Goal: Entertainment & Leisure: Consume media (video, audio)

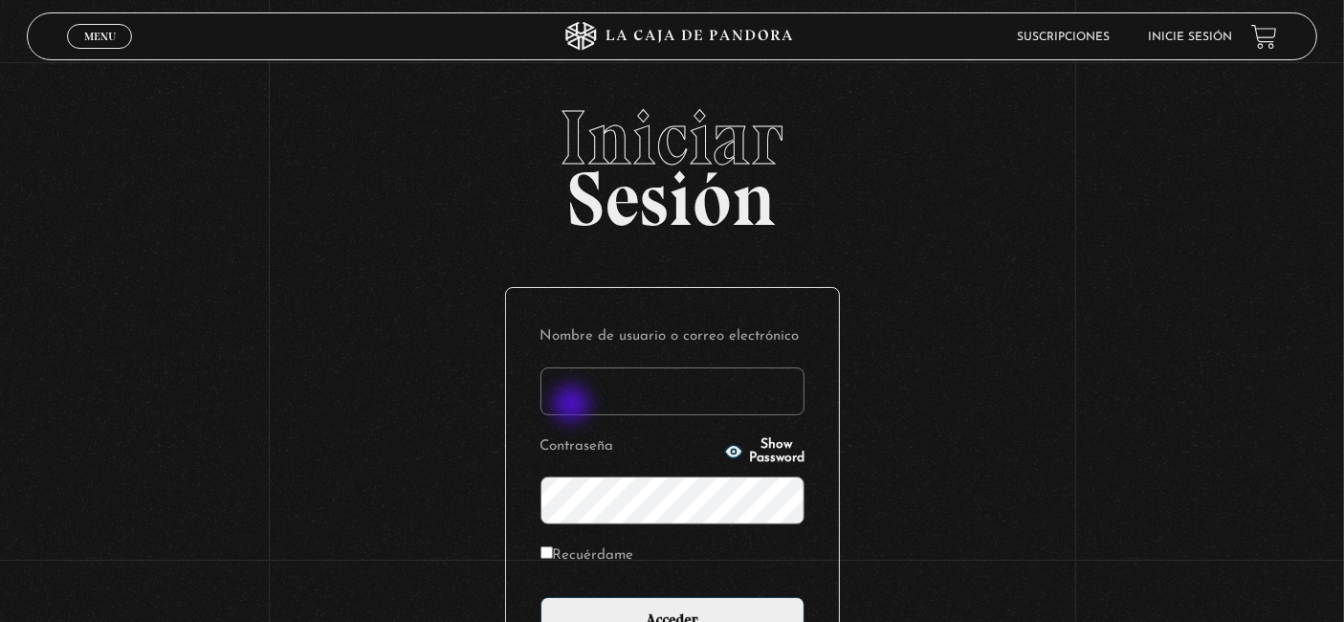
click at [574, 405] on input "Nombre de usuario o correo electrónico" at bounding box center [672, 391] width 264 height 48
type input "monsee26"
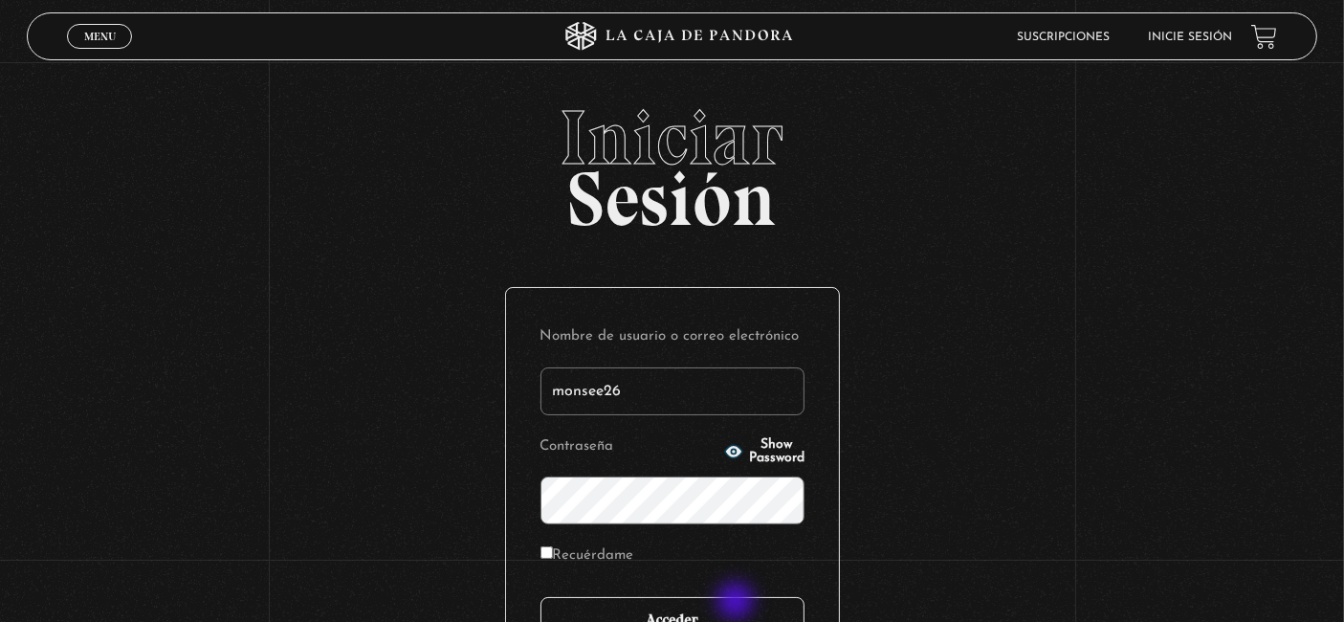
click at [737, 602] on input "Acceder" at bounding box center [672, 621] width 264 height 48
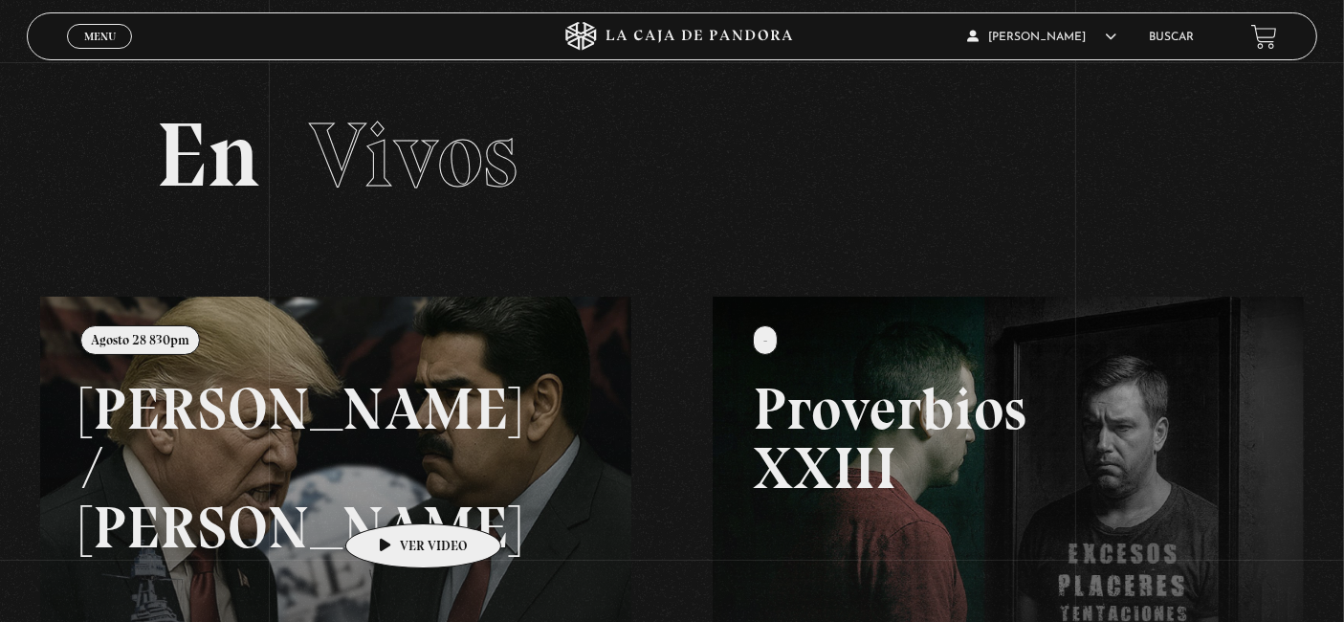
click at [393, 494] on link at bounding box center [712, 607] width 1344 height 622
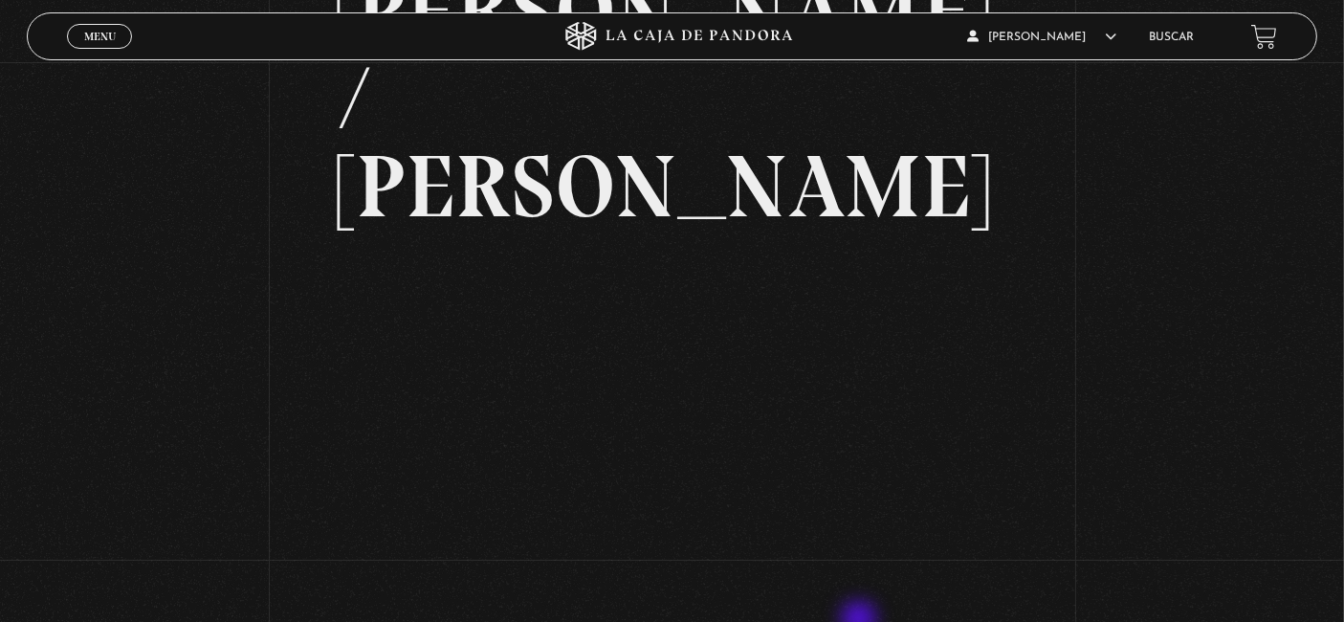
scroll to position [106, 0]
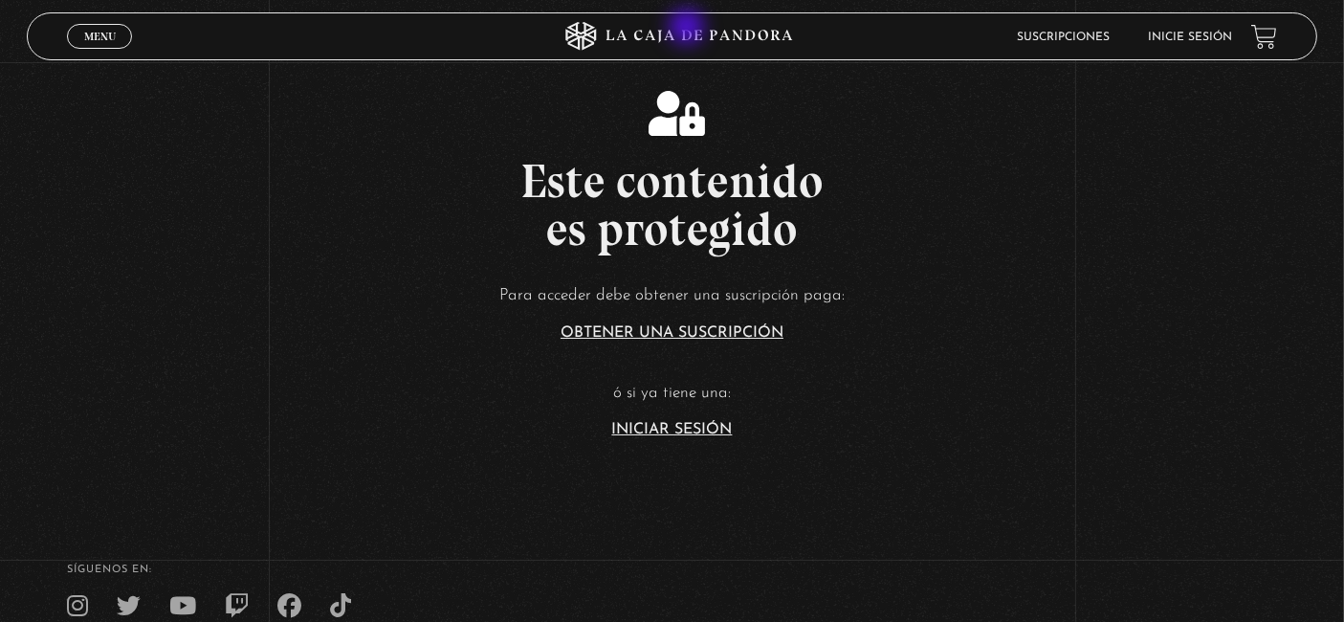
click at [689, 29] on icon at bounding box center [672, 36] width 404 height 29
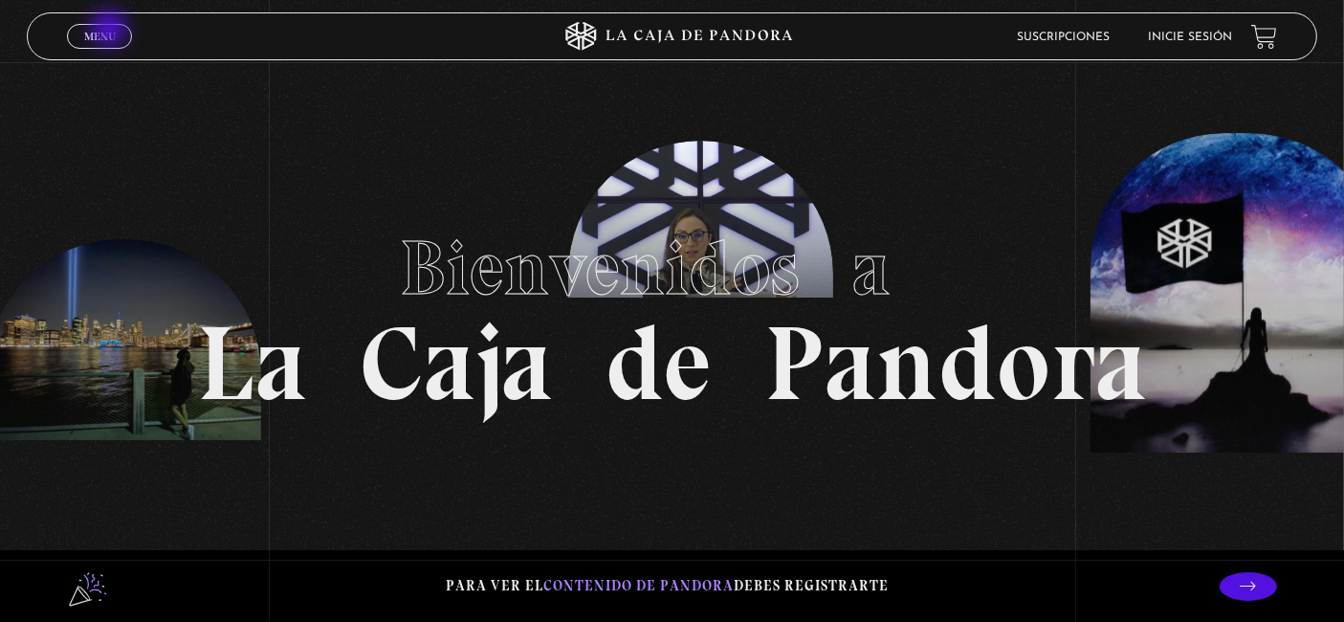
click at [111, 31] on span "Menu" at bounding box center [100, 36] width 32 height 11
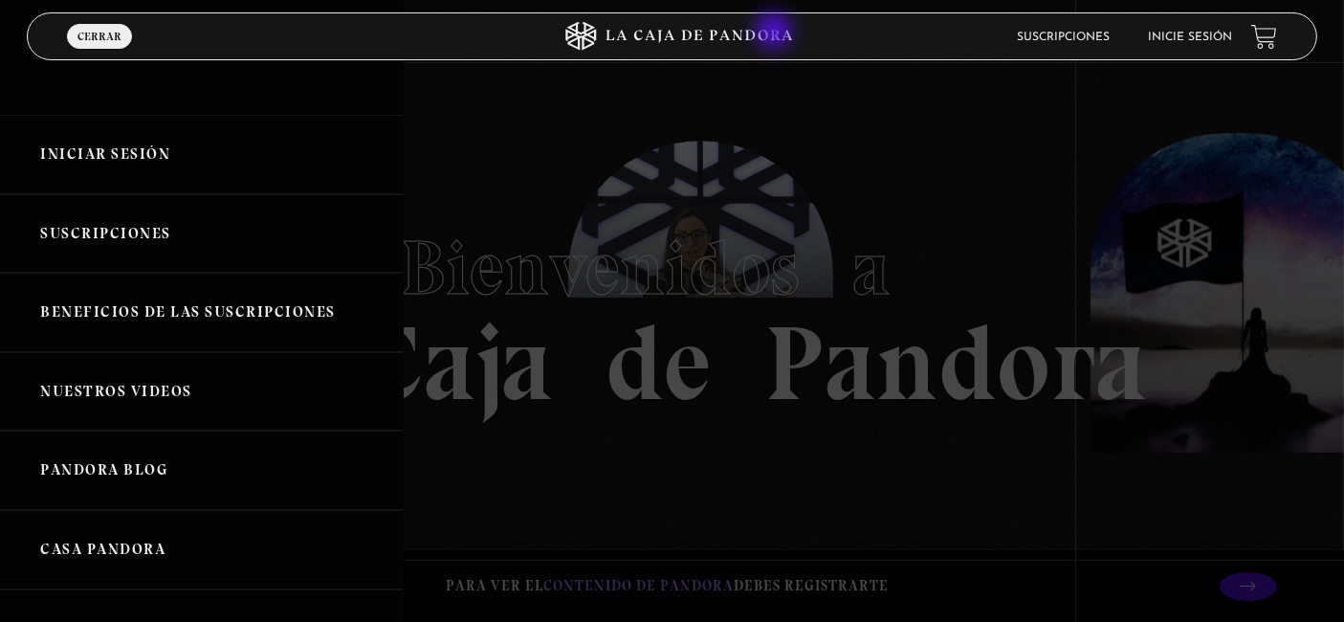
click at [776, 33] on icon at bounding box center [672, 36] width 404 height 29
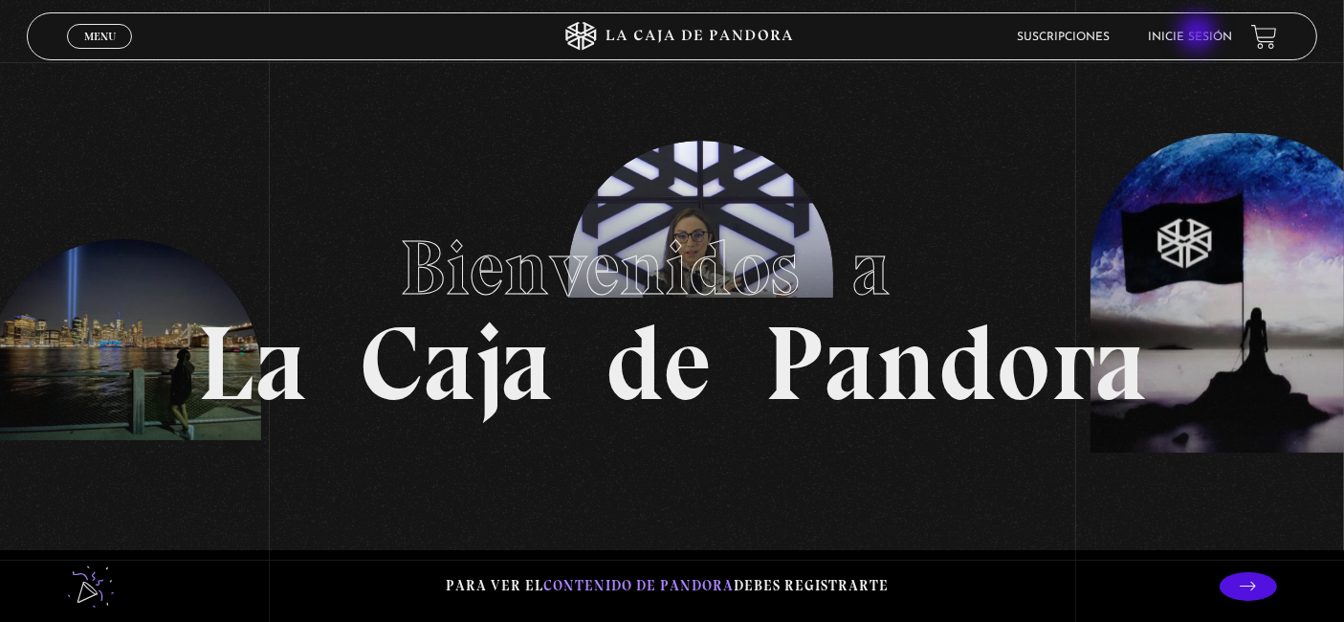
click at [1199, 35] on link "Inicie sesión" at bounding box center [1190, 37] width 84 height 11
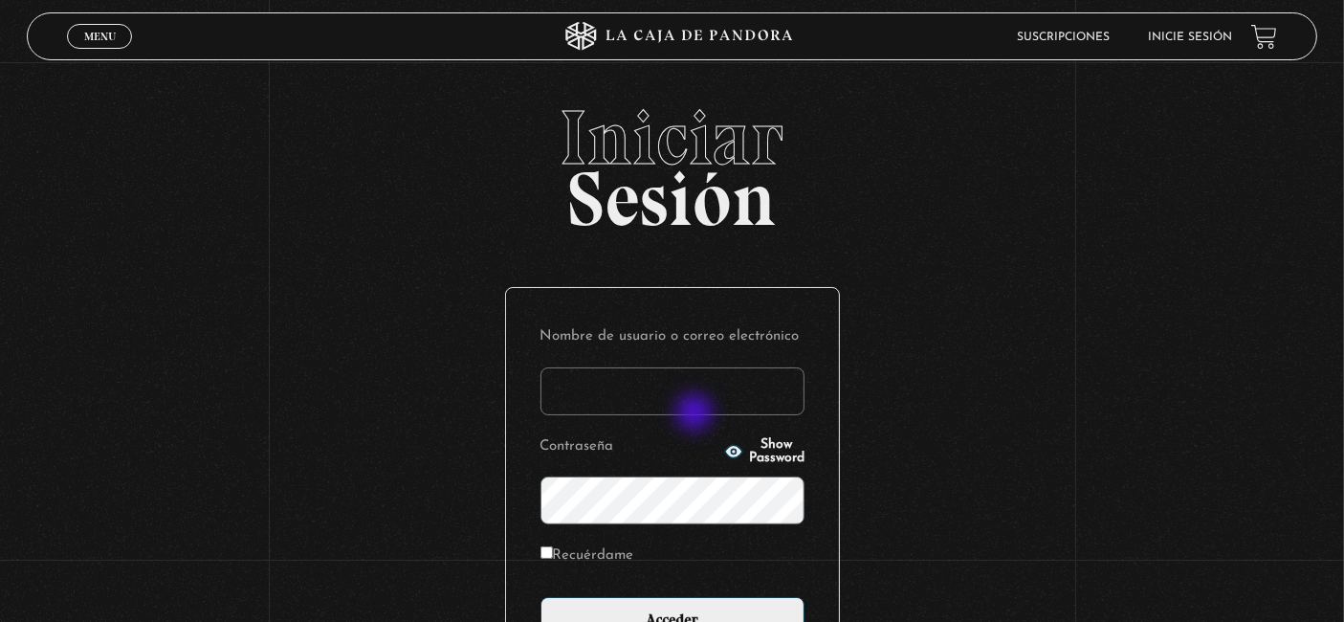
type input "monsee26"
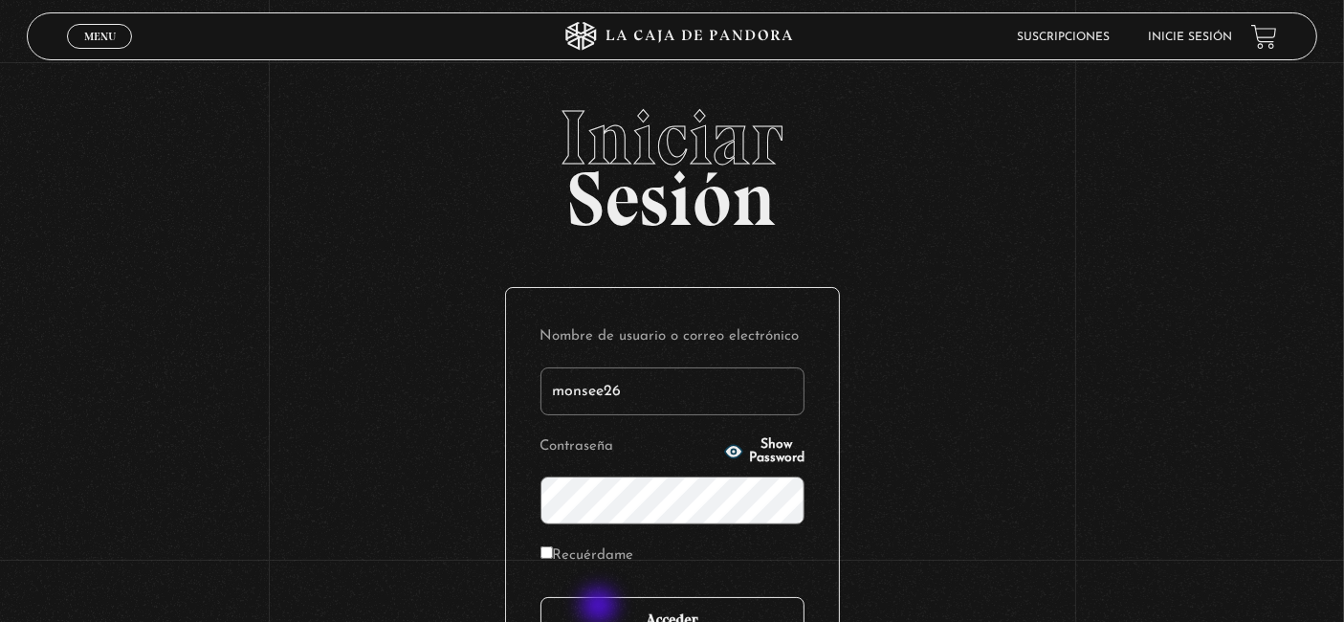
click at [601, 607] on input "Acceder" at bounding box center [672, 621] width 264 height 48
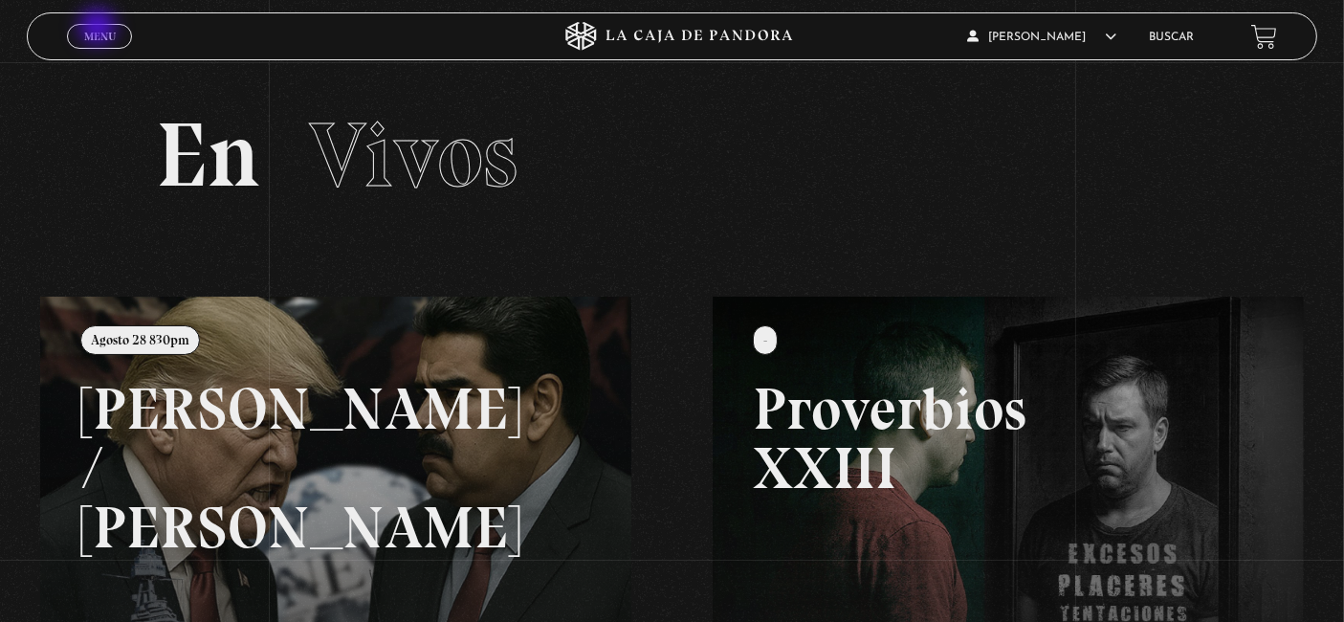
click at [99, 31] on span "Menu" at bounding box center [100, 36] width 32 height 11
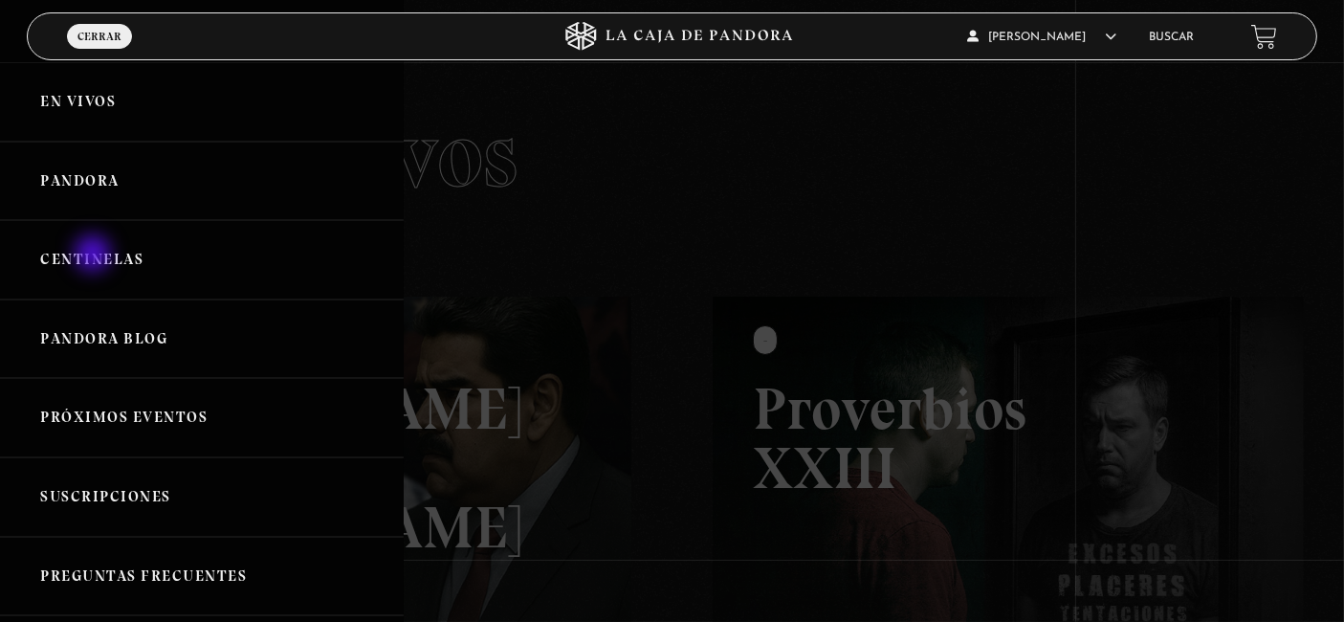
click at [95, 255] on link "Centinelas" at bounding box center [202, 259] width 404 height 79
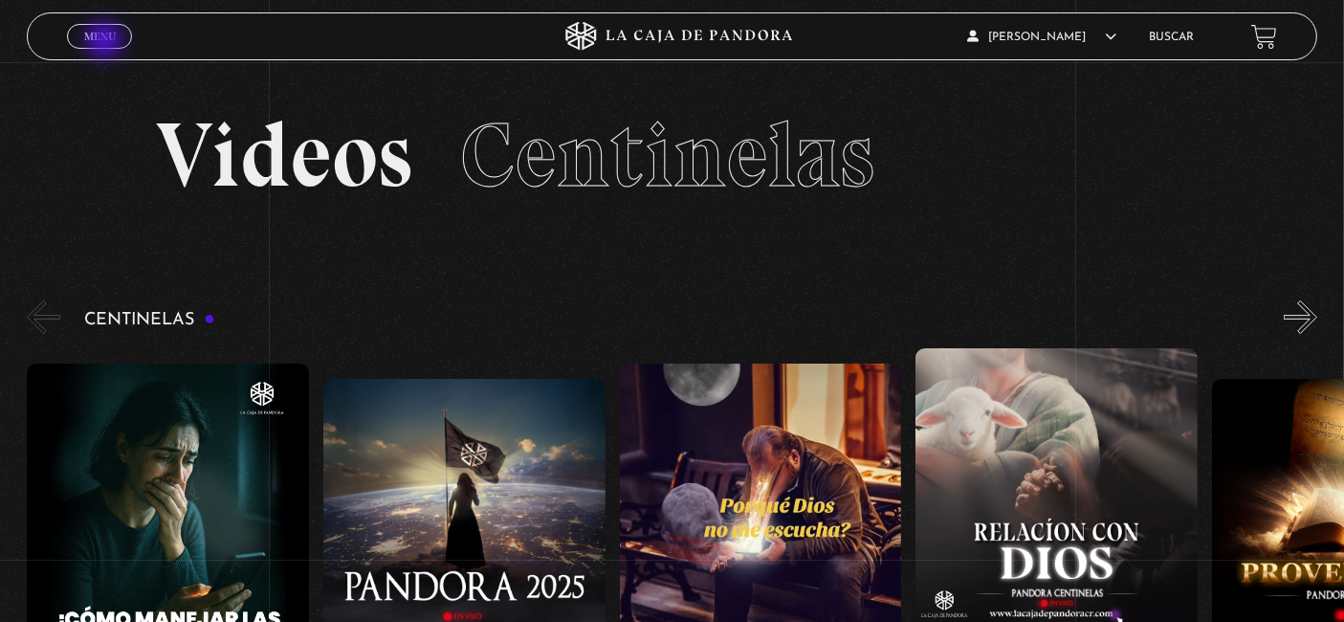
click at [106, 40] on span "Menu" at bounding box center [100, 36] width 32 height 11
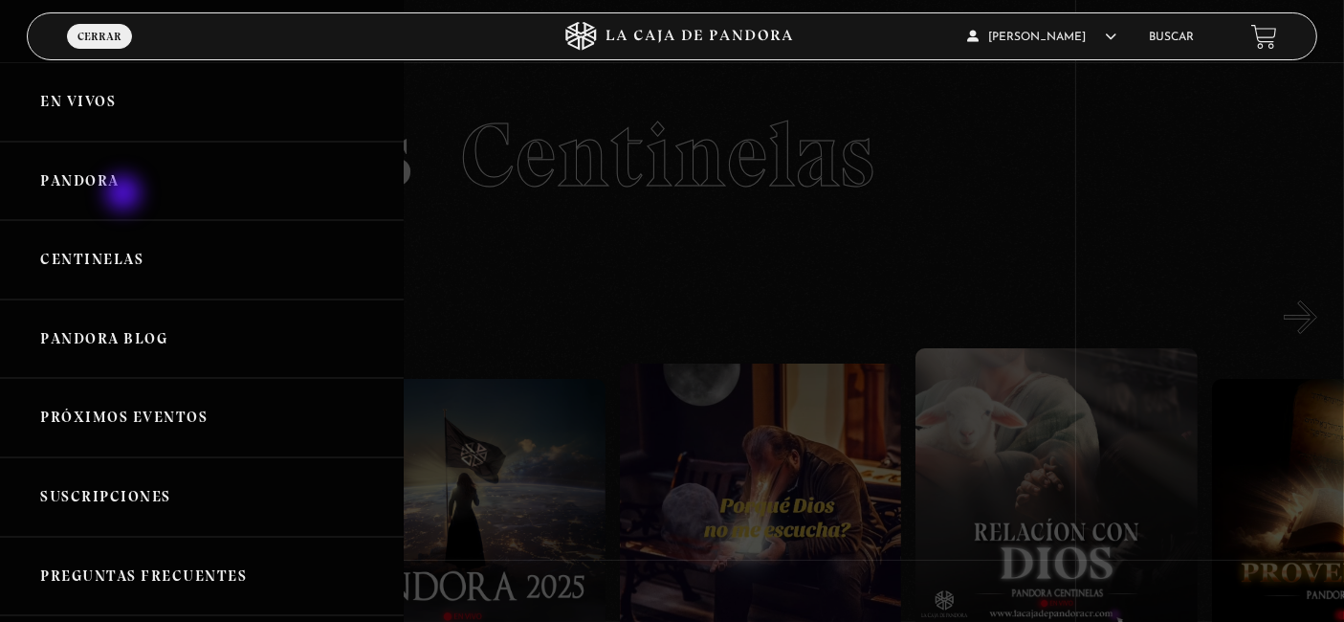
click at [125, 195] on link "Pandora" at bounding box center [202, 181] width 404 height 79
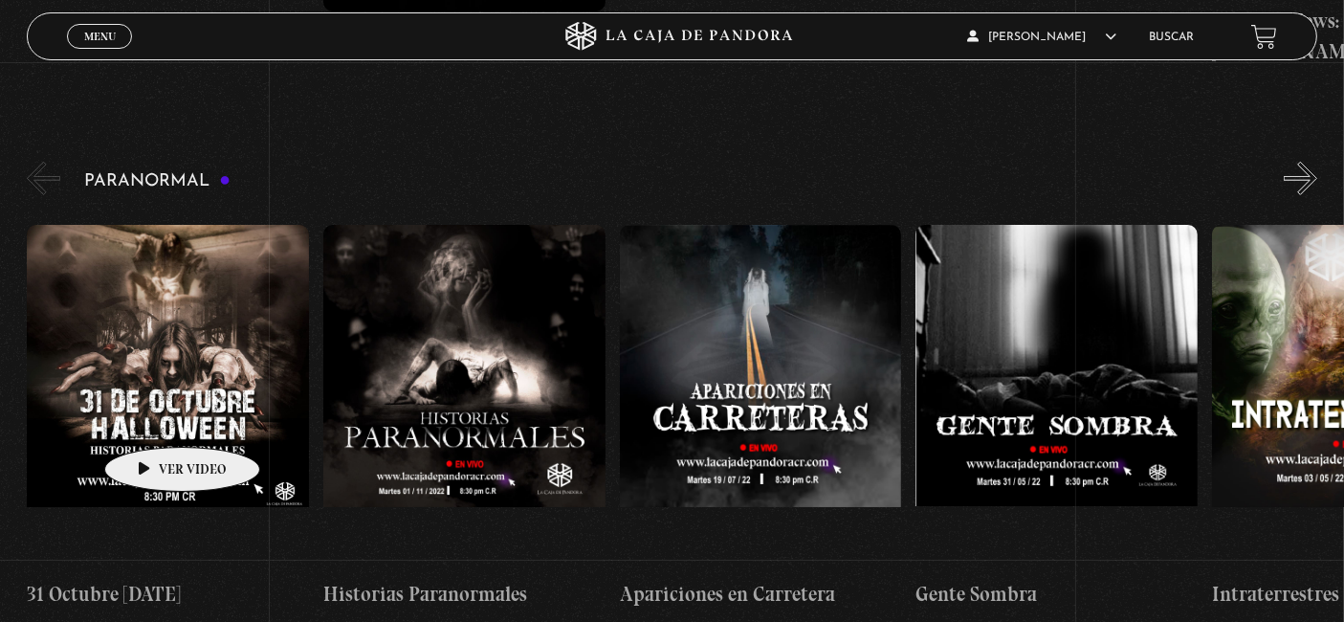
scroll to position [849, 0]
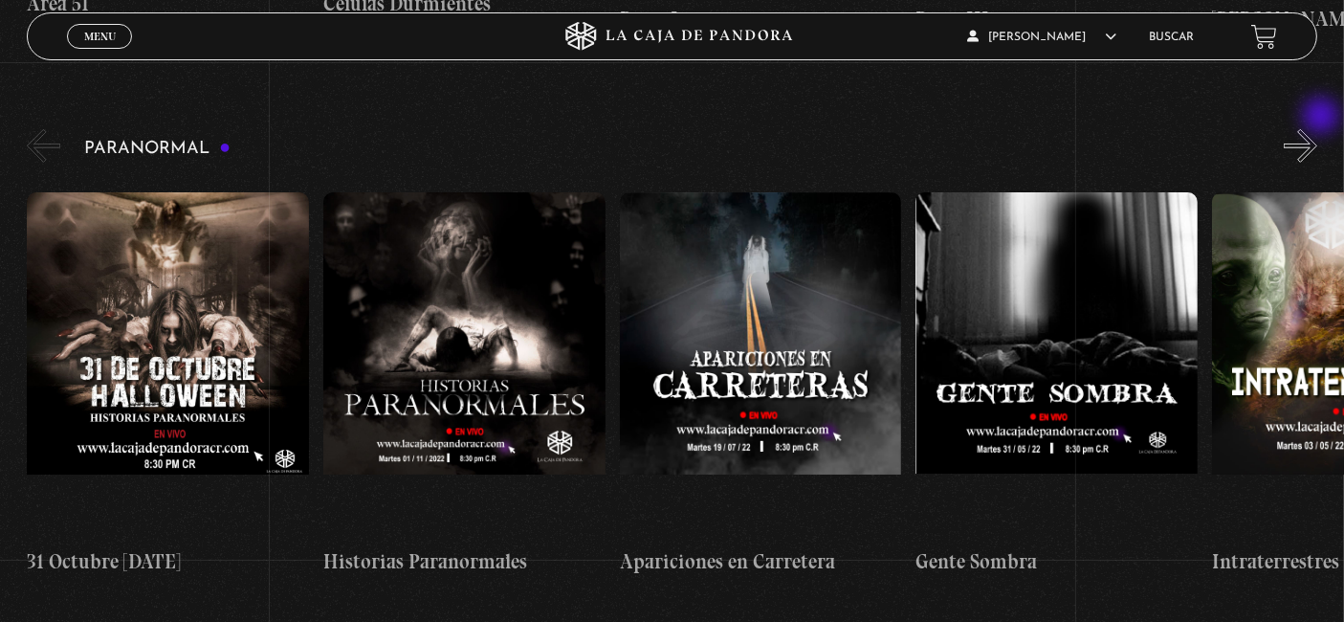
click at [1317, 129] on button "»" at bounding box center [1299, 145] width 33 height 33
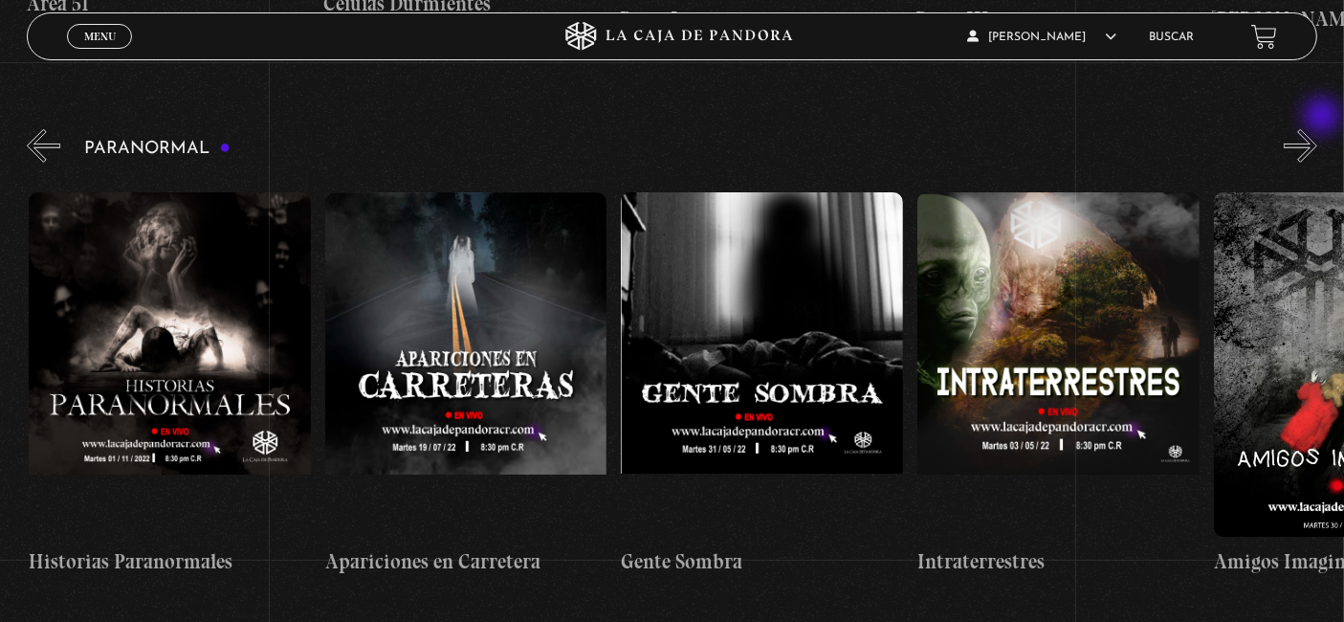
scroll to position [0, 295]
click at [1317, 129] on button "»" at bounding box center [1299, 145] width 33 height 33
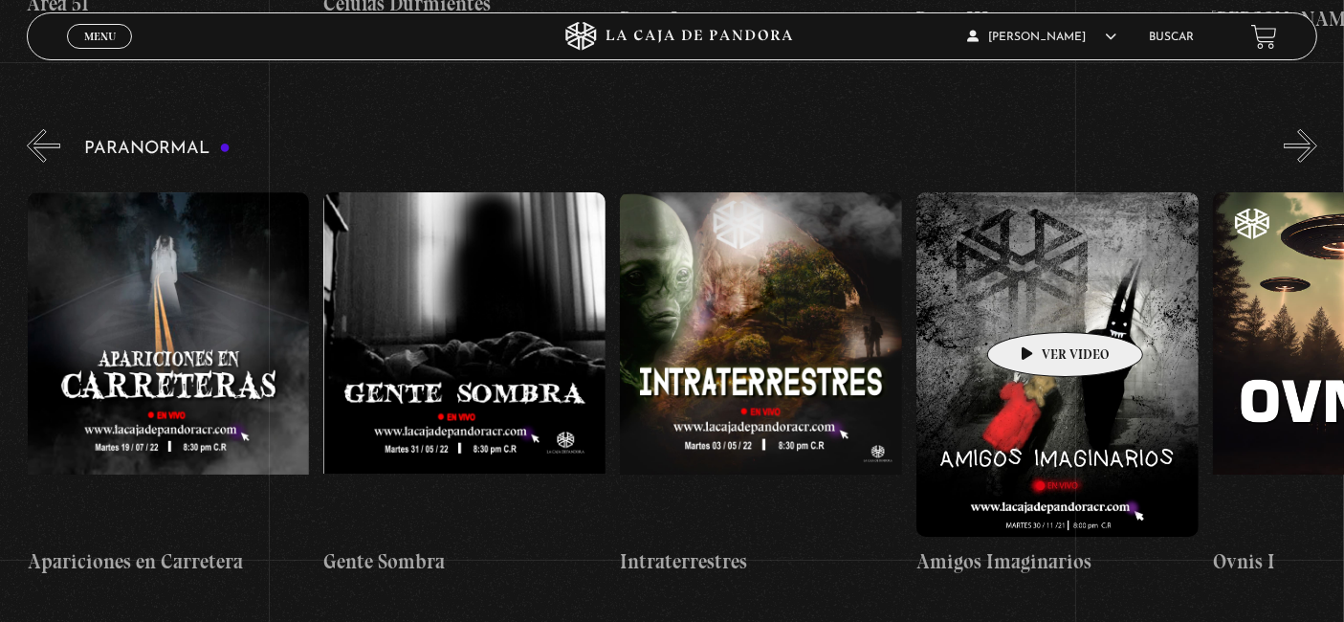
scroll to position [0, 601]
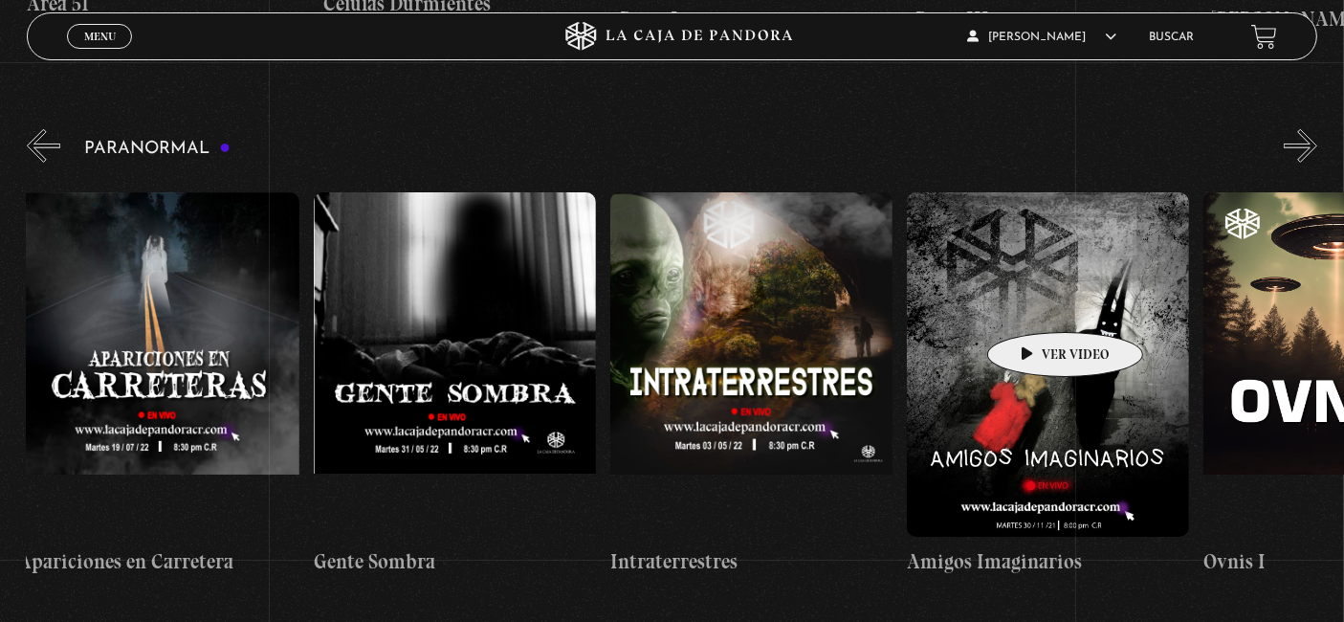
click at [1033, 302] on figure at bounding box center [1048, 364] width 282 height 344
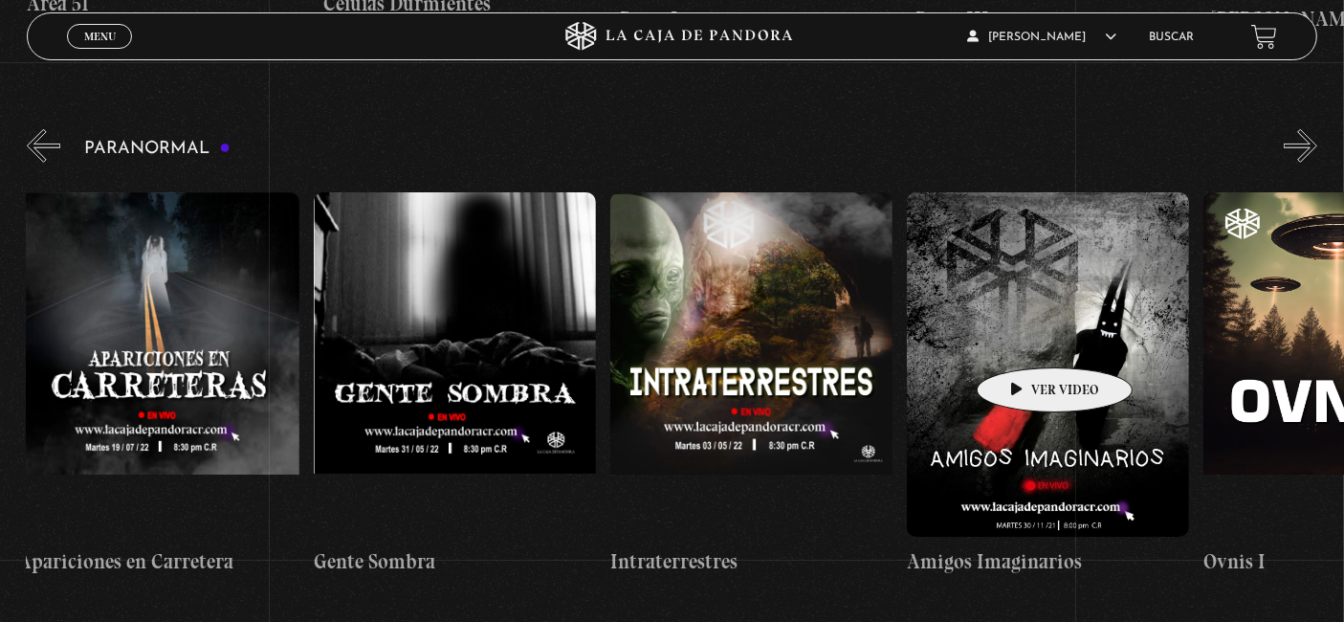
click at [1024, 337] on figure at bounding box center [1048, 364] width 282 height 344
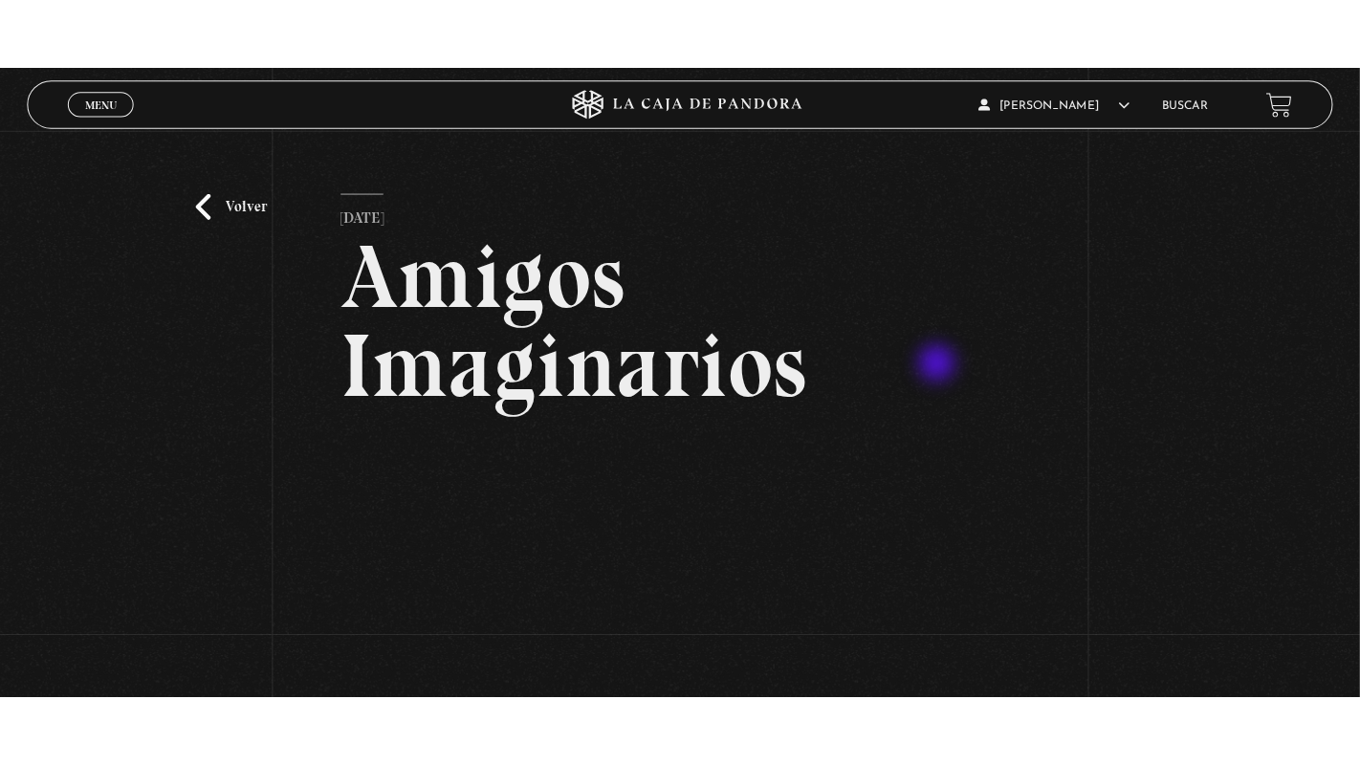
scroll to position [318, 0]
